Goal: Information Seeking & Learning: Understand process/instructions

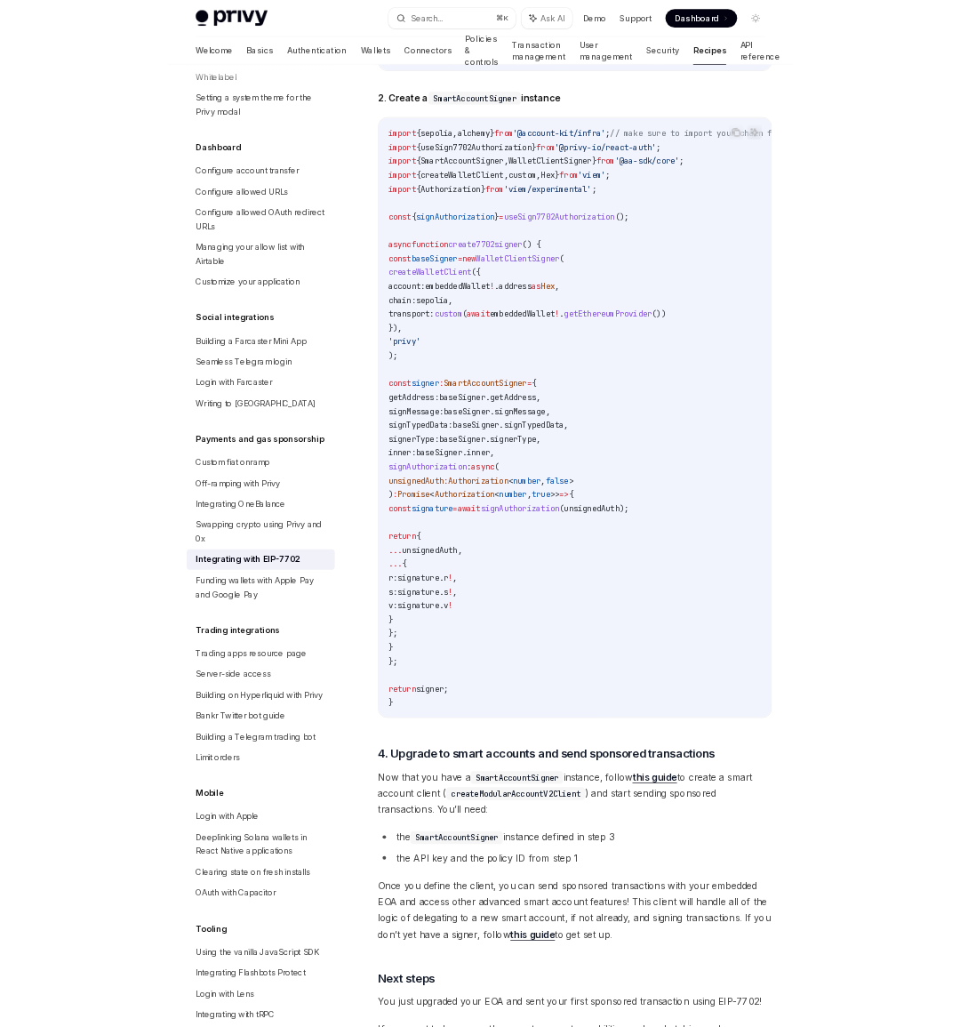
scroll to position [3316, 0]
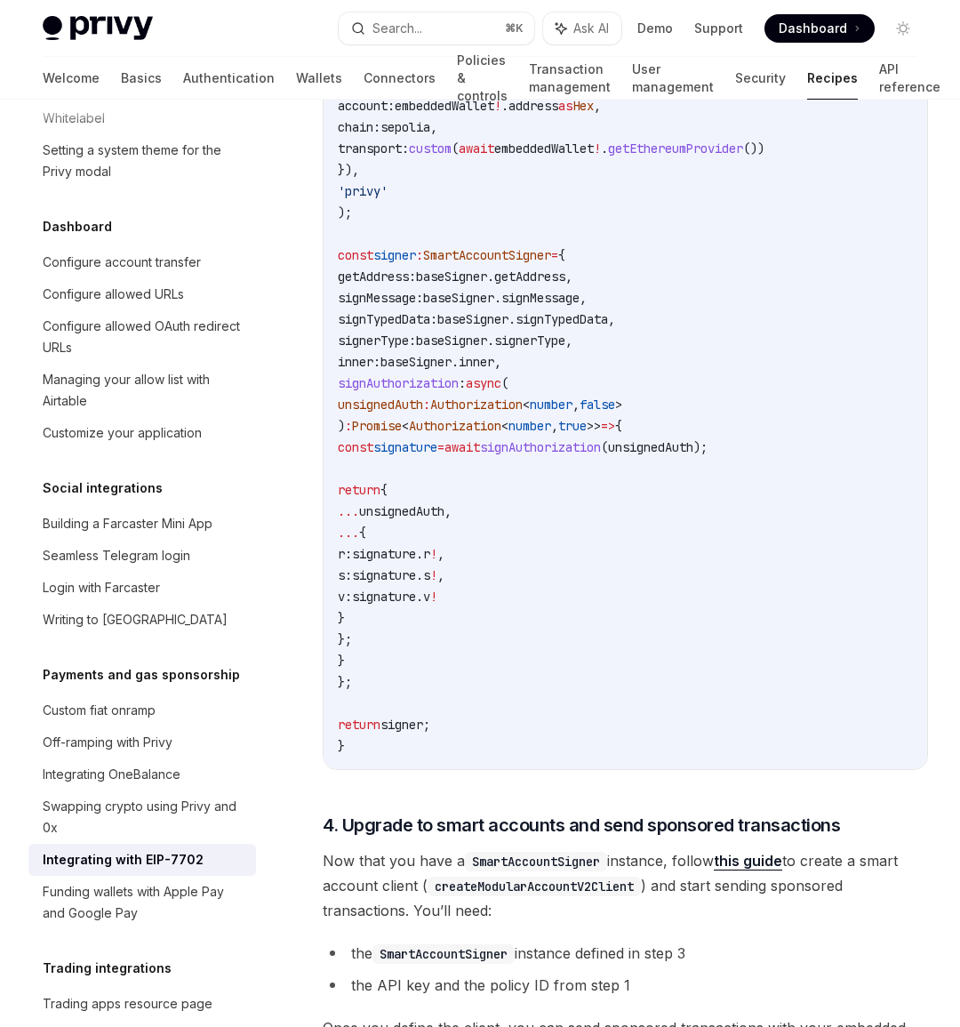
click at [501, 391] on span "async" at bounding box center [484, 383] width 36 height 16
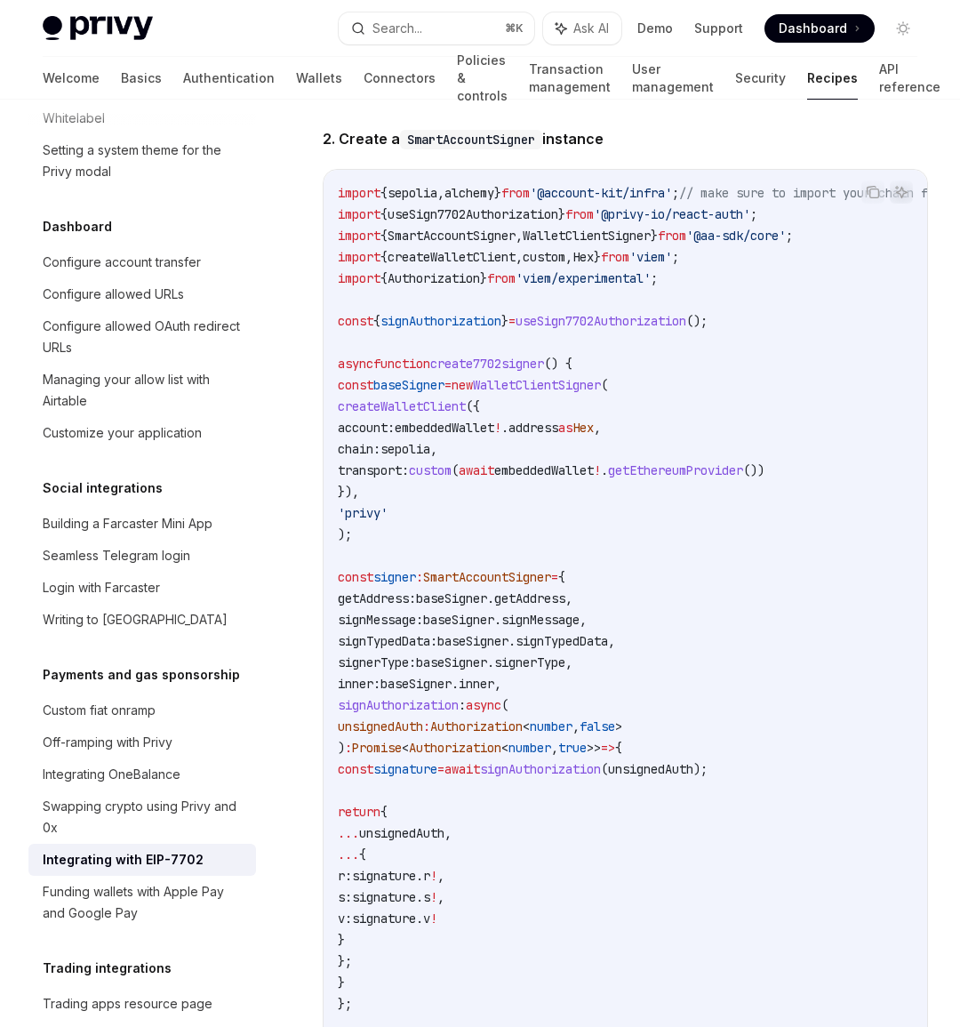
scroll to position [2995, 0]
drag, startPoint x: 375, startPoint y: 642, endPoint x: 480, endPoint y: 643, distance: 104.9
click at [480, 627] on span "signMessage: baseSigner . [GEOGRAPHIC_DATA] ," at bounding box center [462, 619] width 249 height 16
drag, startPoint x: 397, startPoint y: 662, endPoint x: 468, endPoint y: 660, distance: 70.2
click at [437, 648] on span "signTypedData:" at bounding box center [388, 640] width 100 height 16
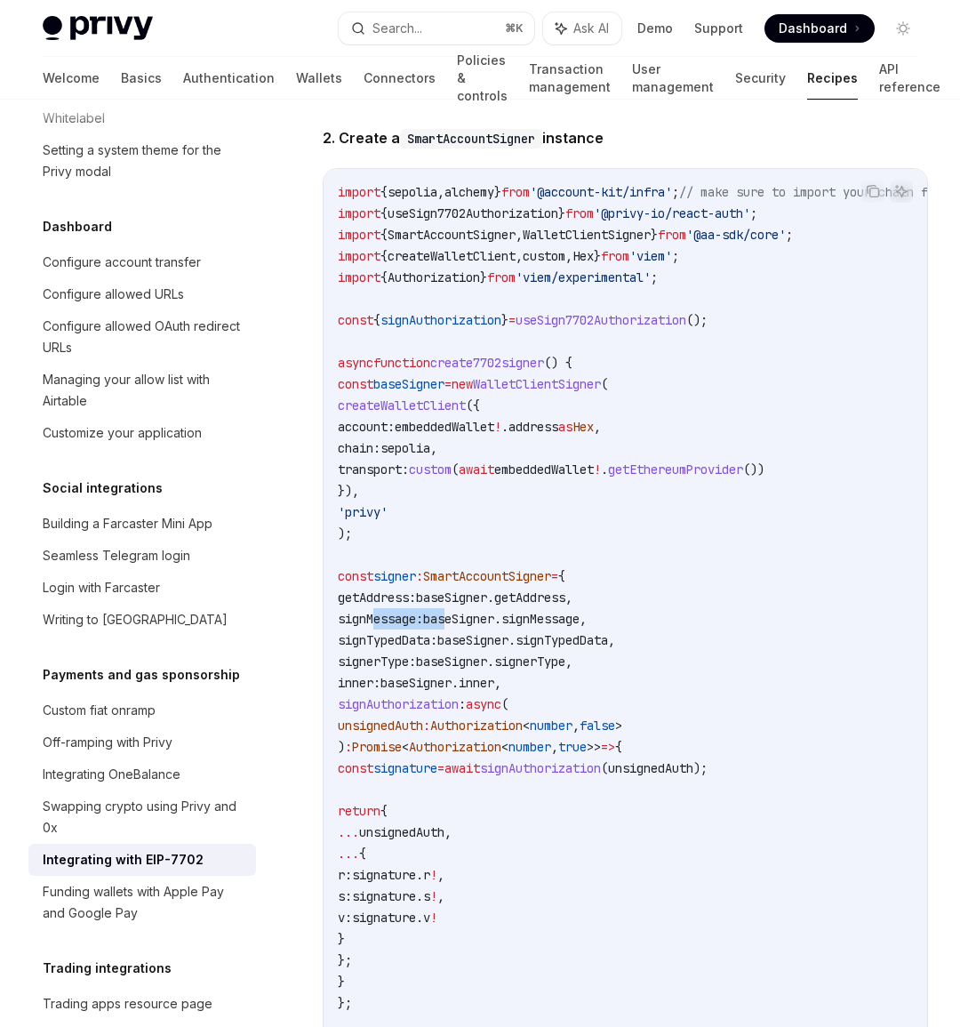
drag, startPoint x: 397, startPoint y: 687, endPoint x: 443, endPoint y: 684, distance: 45.5
click at [416, 669] on span "signerType:" at bounding box center [377, 661] width 78 height 16
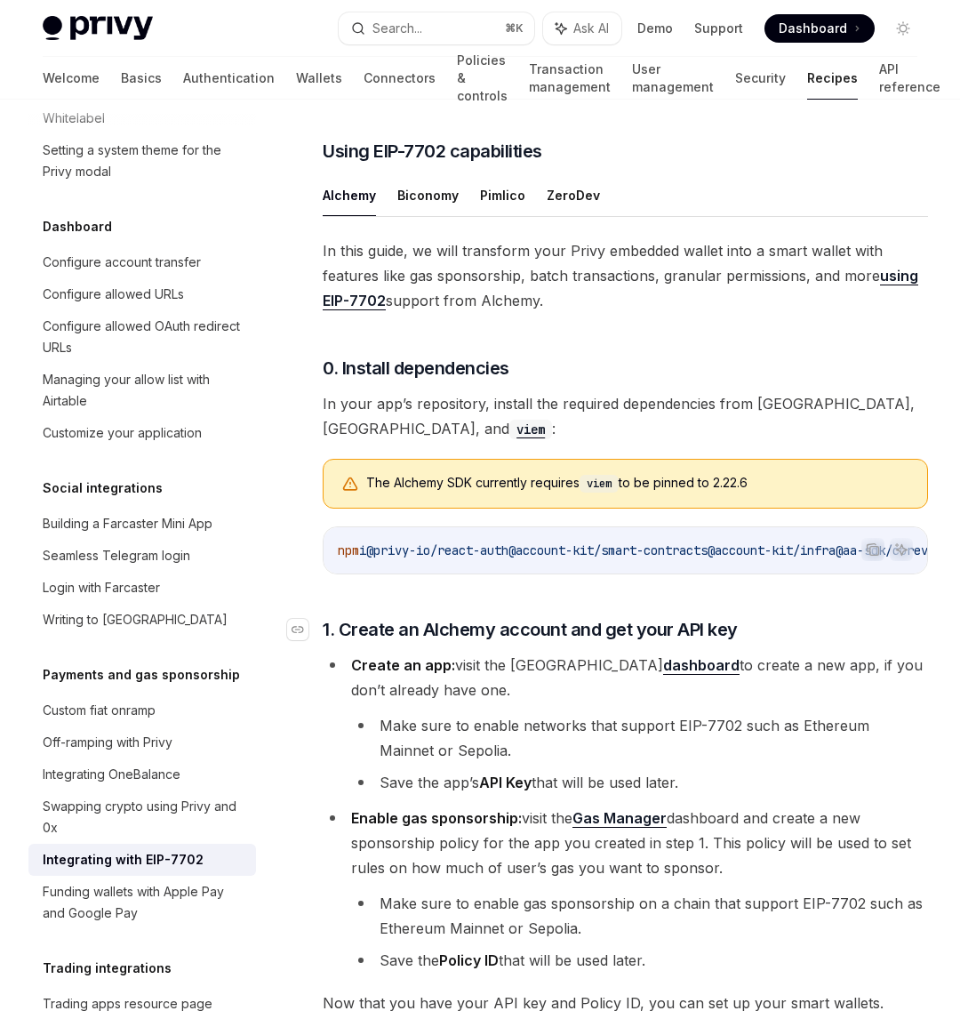
scroll to position [1230, 0]
click at [580, 208] on button "ZeroDev" at bounding box center [573, 196] width 53 height 42
type textarea "*"
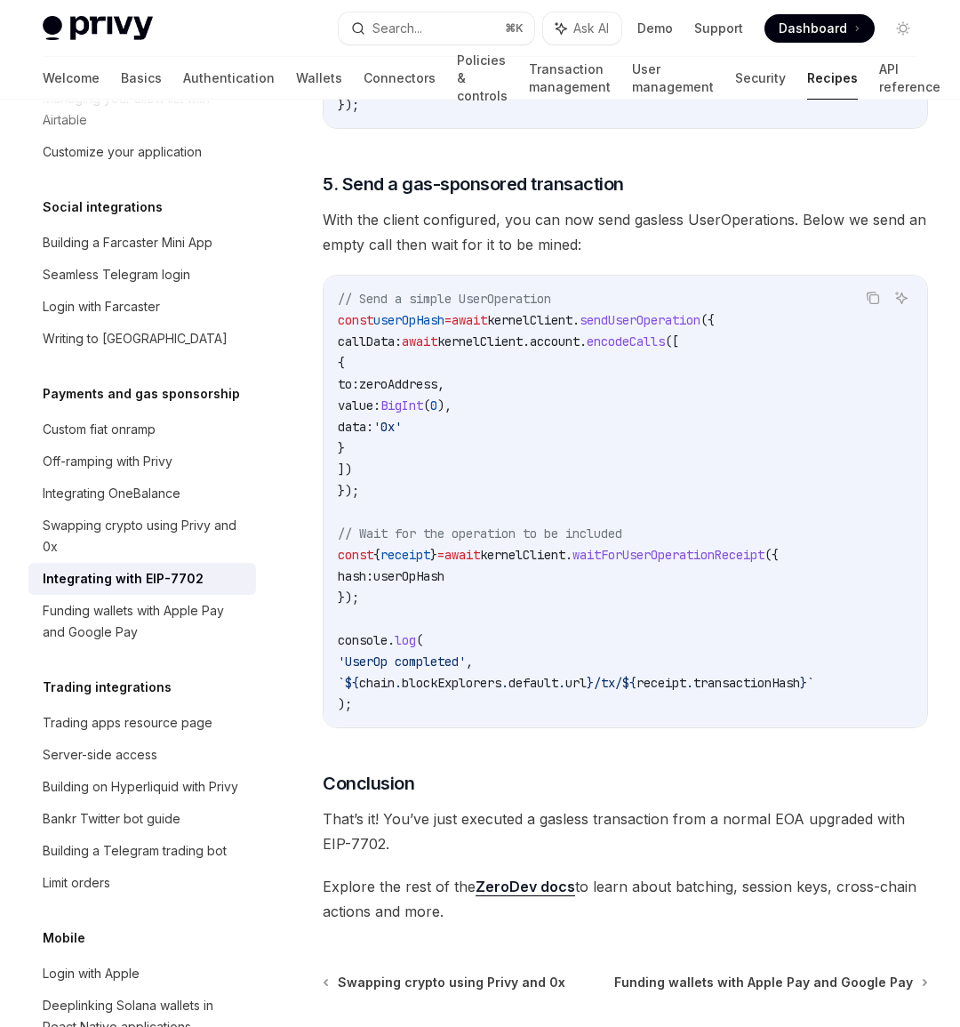
scroll to position [1316, 0]
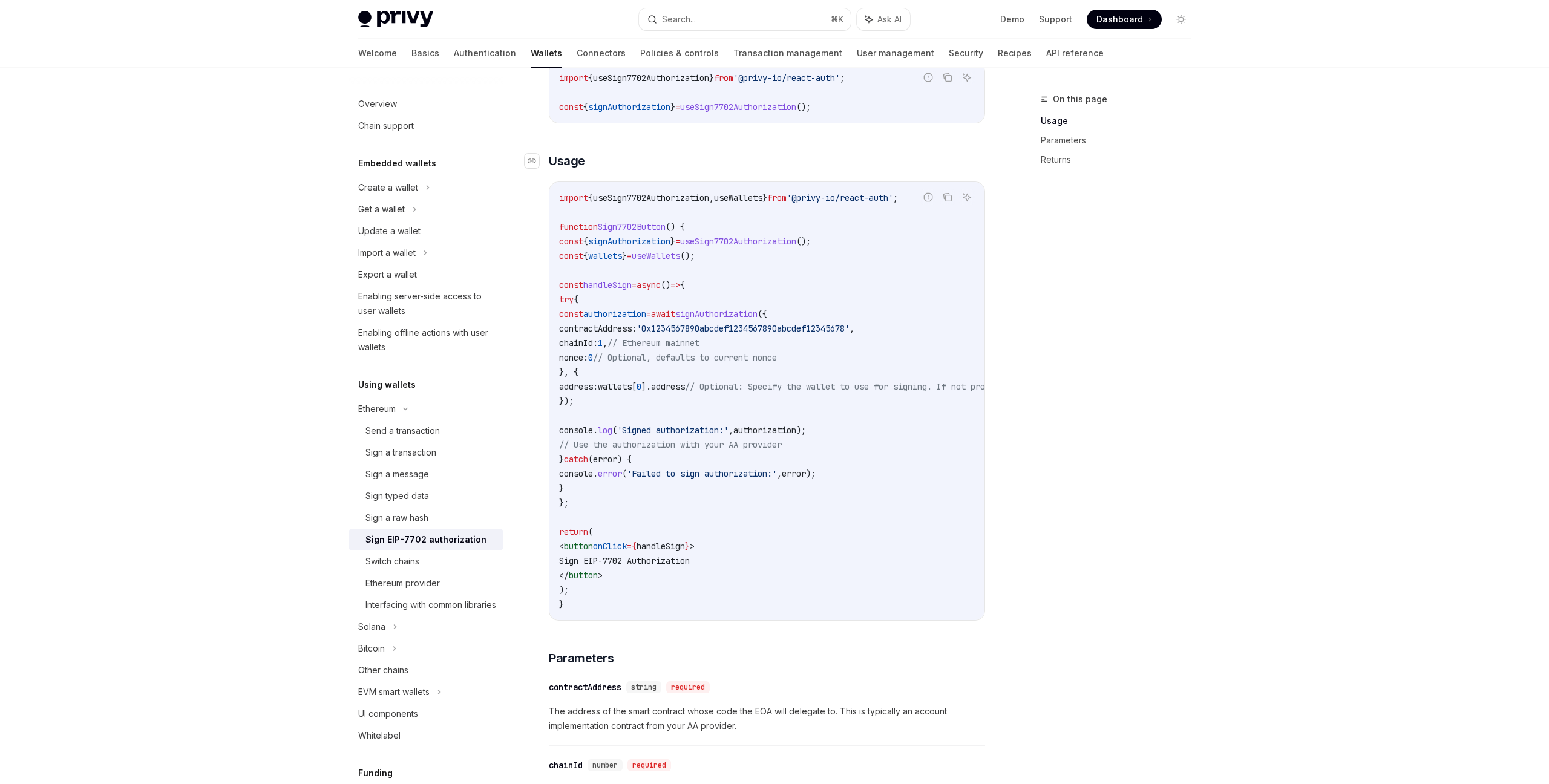
scroll to position [349, 0]
